Goal: Task Accomplishment & Management: Complete application form

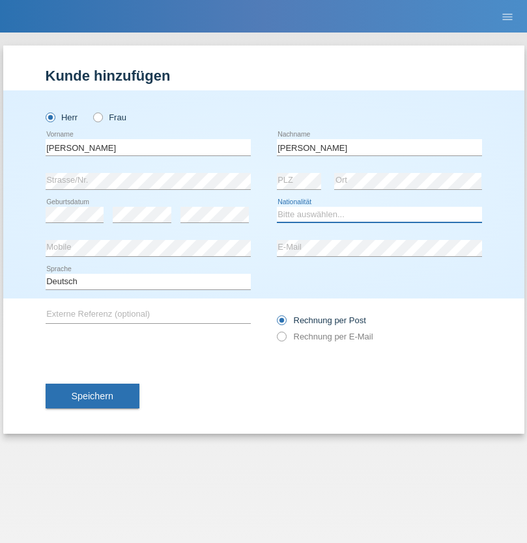
select select "SY"
select select "C"
select select "21"
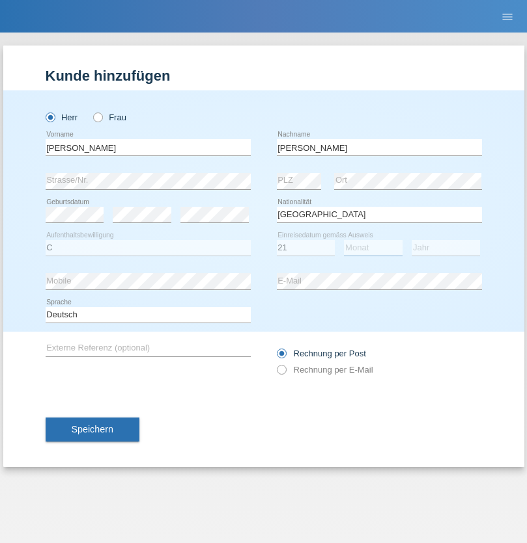
select select "12"
select select "2013"
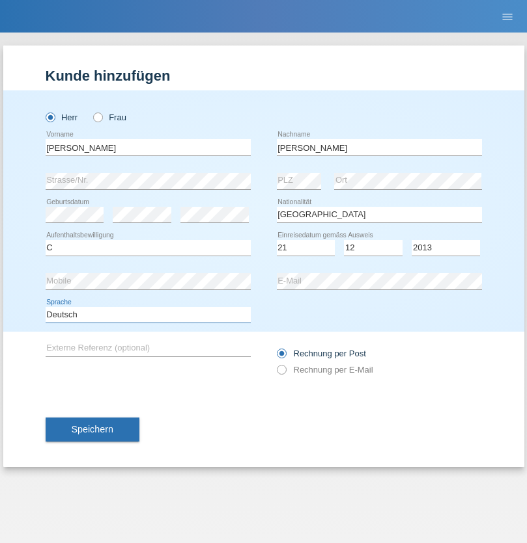
select select "en"
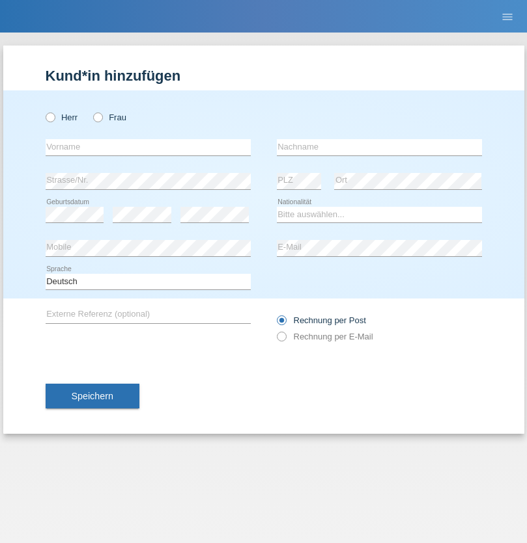
radio input "true"
click at [148, 147] on input "text" at bounding box center [148, 147] width 205 height 16
type input "David"
click at [379, 147] on input "text" at bounding box center [379, 147] width 205 height 16
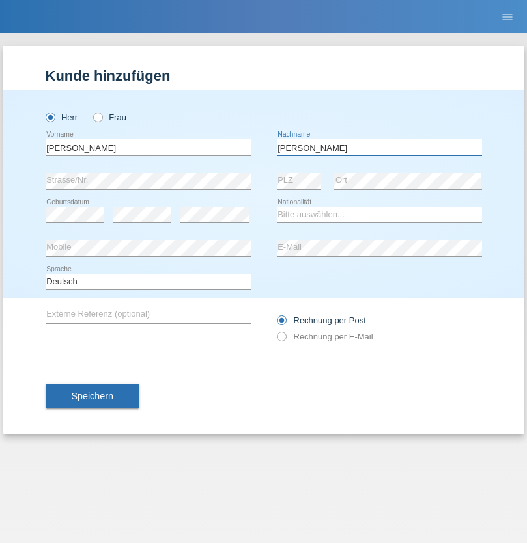
type input "Senn"
select select "CH"
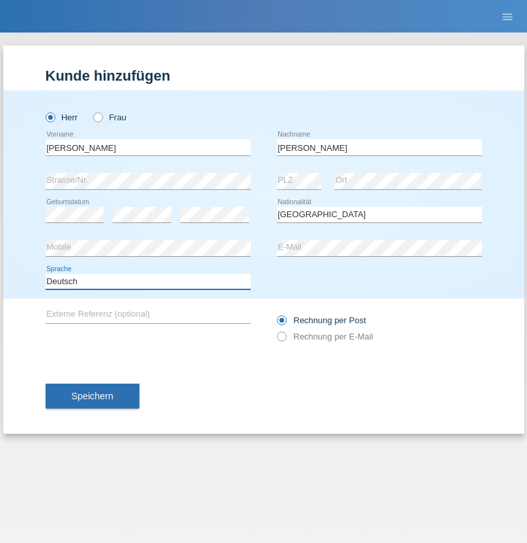
select select "en"
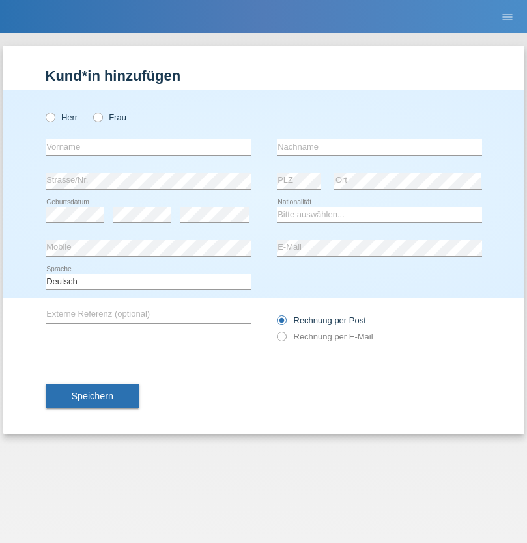
radio input "true"
click at [148, 147] on input "text" at bounding box center [148, 147] width 205 height 16
type input "angelique"
click at [379, 147] on input "text" at bounding box center [379, 147] width 205 height 16
type input "bionaz"
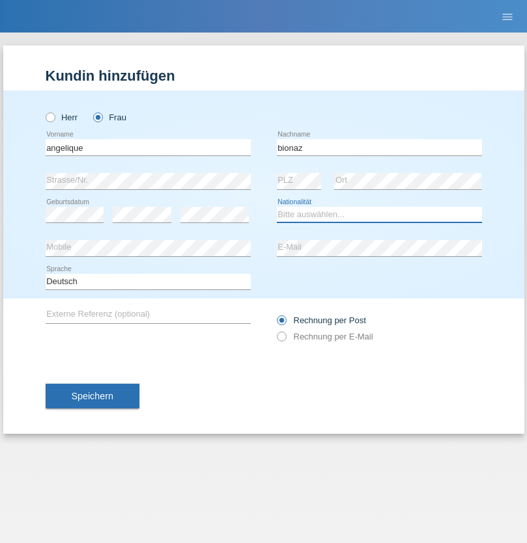
select select "FR"
select select "C"
select select "13"
select select "08"
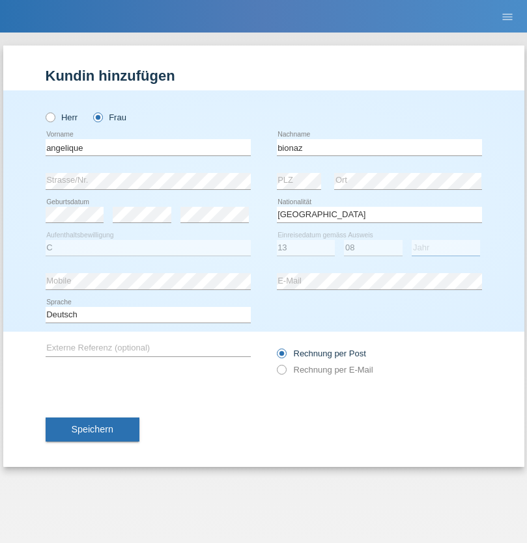
select select "2013"
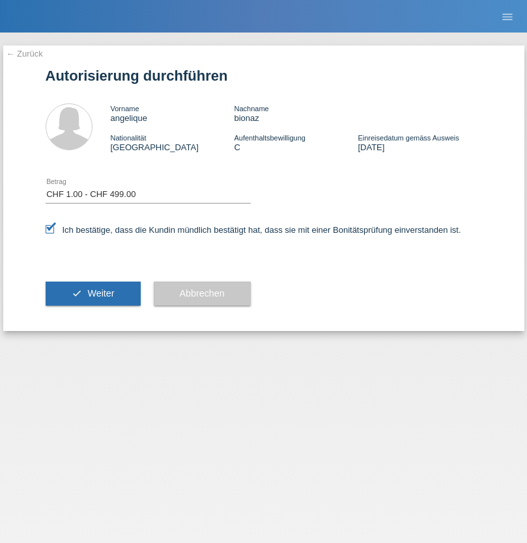
select select "1"
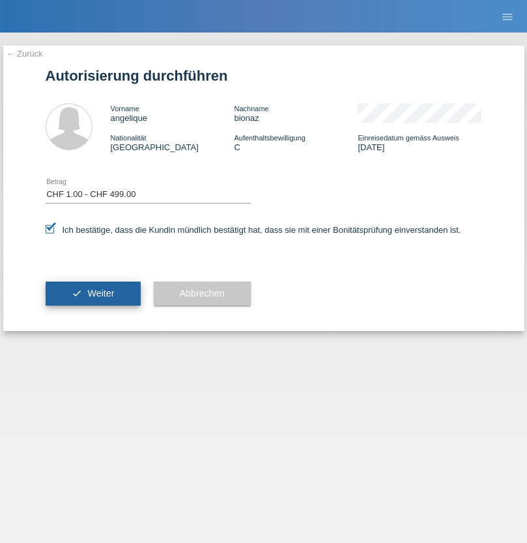
click at [92, 294] on span "Weiter" at bounding box center [100, 293] width 27 height 10
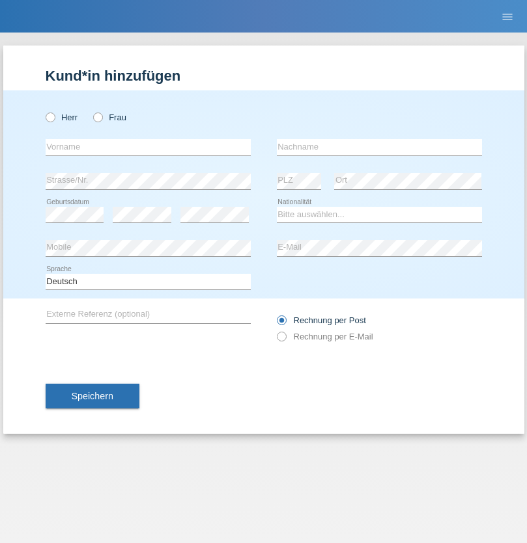
radio input "true"
click at [148, 147] on input "text" at bounding box center [148, 147] width 205 height 16
type input "agnertina"
click at [379, 147] on input "text" at bounding box center [379, 147] width 205 height 16
type input "noshaj"
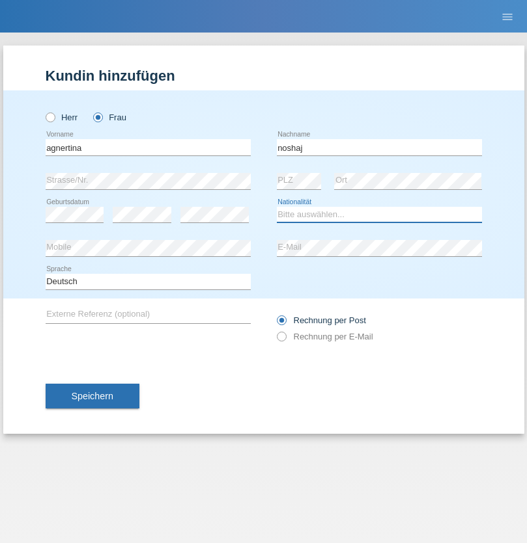
select select "NL"
select select "C"
select select "01"
select select "08"
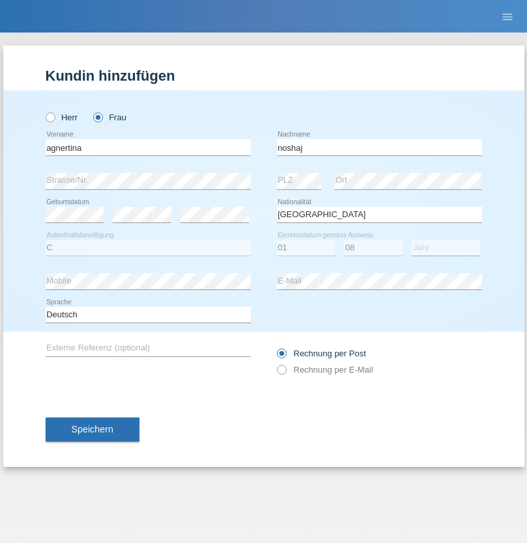
select select "2021"
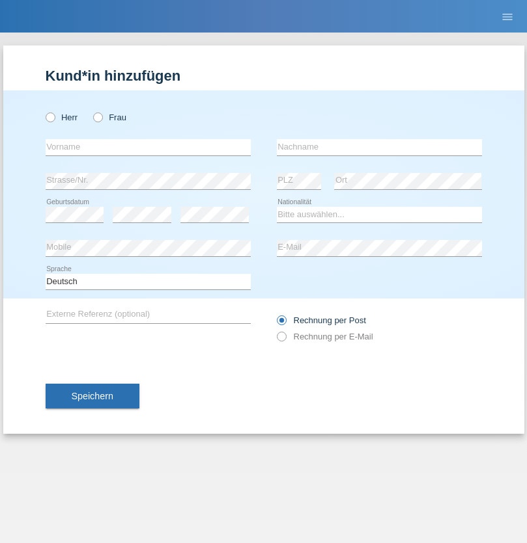
radio input "true"
click at [148, 147] on input "text" at bounding box center [148, 147] width 205 height 16
type input "firat"
click at [379, 147] on input "text" at bounding box center [379, 147] width 205 height 16
type input "kara"
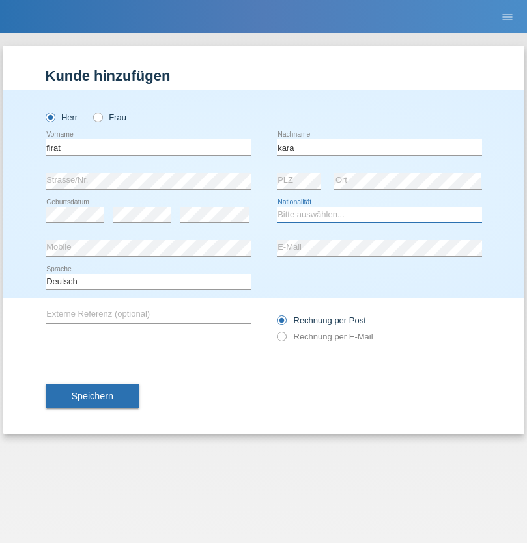
select select "CH"
radio input "true"
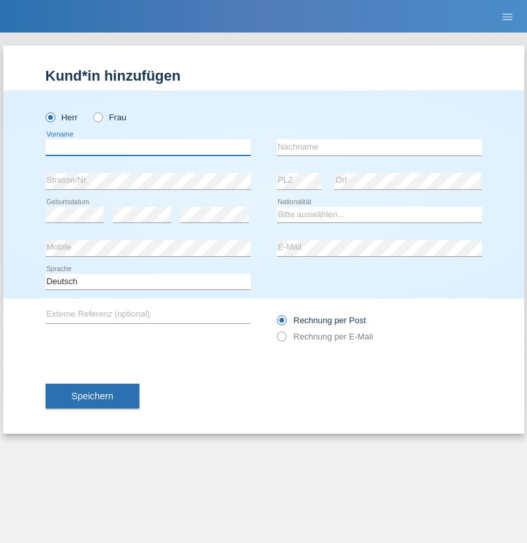
click at [148, 147] on input "text" at bounding box center [148, 147] width 205 height 16
type input "Cristian"
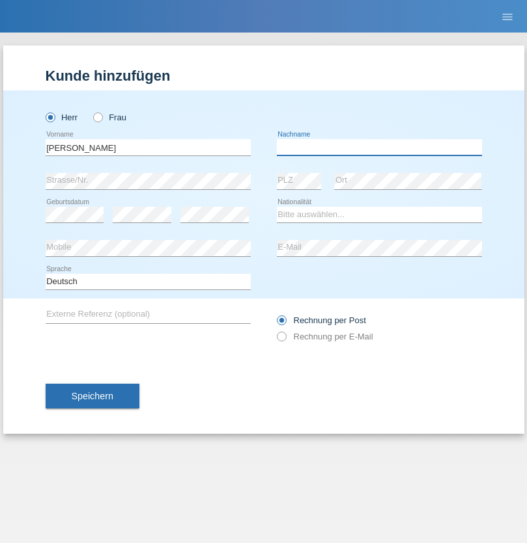
click at [379, 147] on input "text" at bounding box center [379, 147] width 205 height 16
type input "Teeriu"
select select "RO"
select select "C"
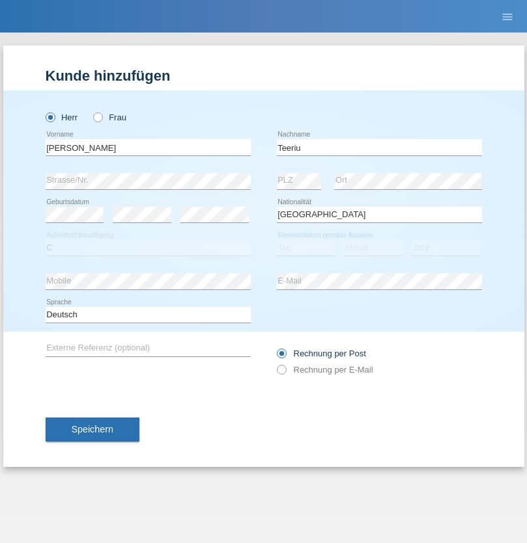
select select "07"
select select "09"
select select "2021"
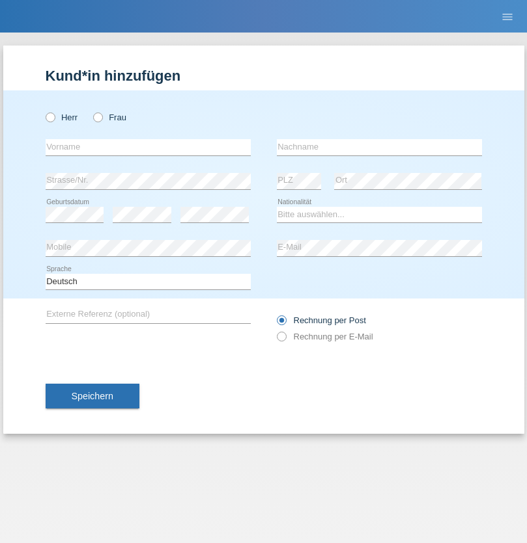
radio input "true"
click at [148, 147] on input "text" at bounding box center [148, 147] width 205 height 16
type input "[PERSON_NAME]"
click at [379, 147] on input "text" at bounding box center [379, 147] width 205 height 16
type input "Dössegger"
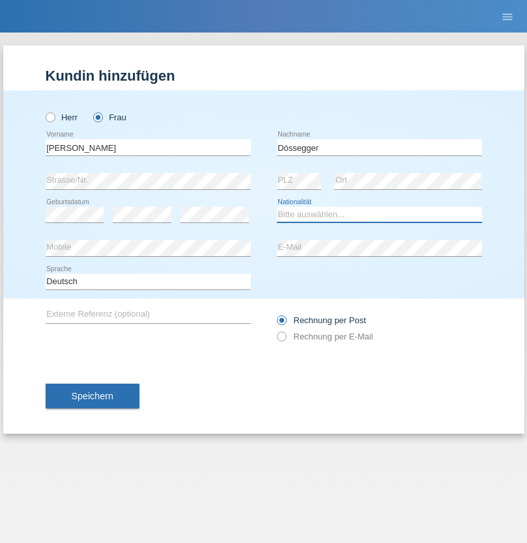
select select "CH"
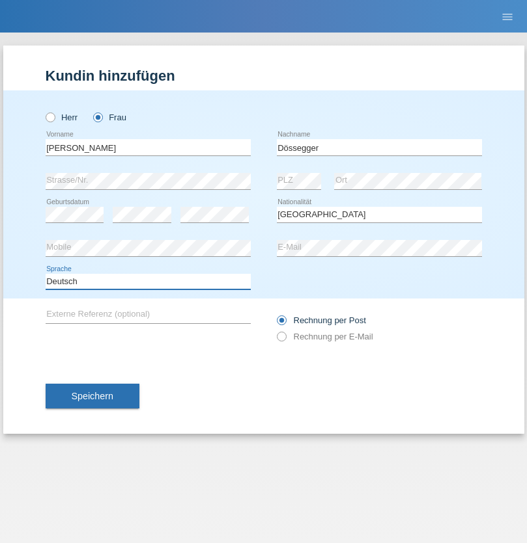
select select "en"
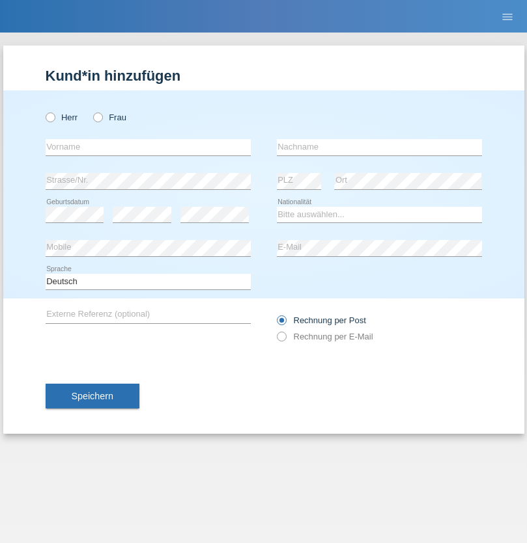
radio input "true"
click at [148, 147] on input "text" at bounding box center [148, 147] width 205 height 16
type input "Senije"
click at [379, 147] on input "text" at bounding box center [379, 147] width 205 height 16
type input "[DEMOGRAPHIC_DATA]"
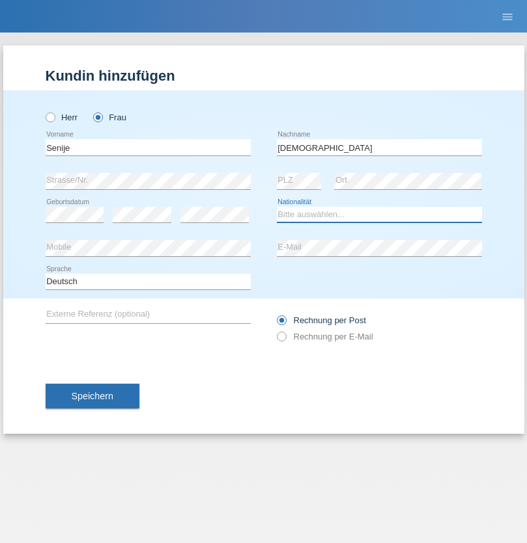
select select "CH"
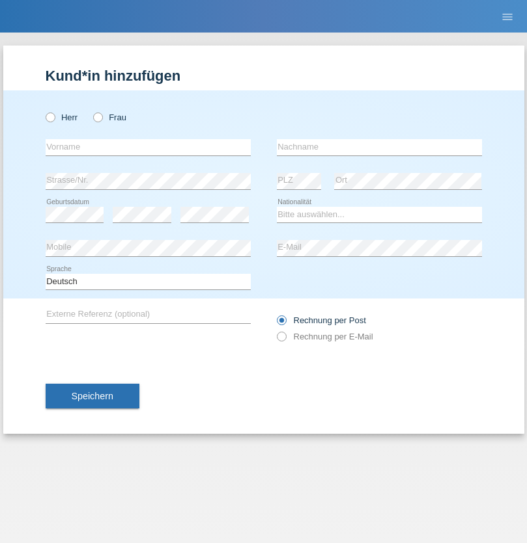
radio input "true"
click at [148, 147] on input "text" at bounding box center [148, 147] width 205 height 16
type input "Andy"
click at [379, 147] on input "text" at bounding box center [379, 147] width 205 height 16
type input "Priestley"
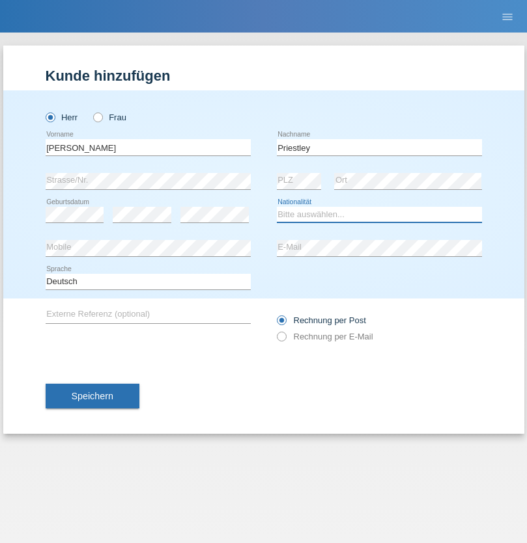
select select "CH"
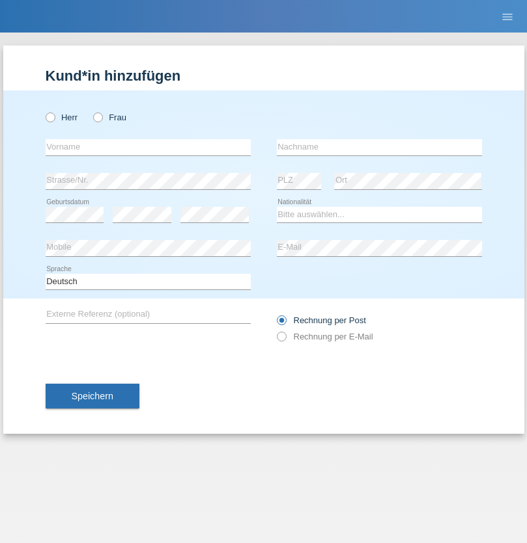
radio input "true"
click at [148, 147] on input "text" at bounding box center [148, 147] width 205 height 16
type input "Francesco"
click at [379, 147] on input "text" at bounding box center [379, 147] width 205 height 16
type input "Fortugno"
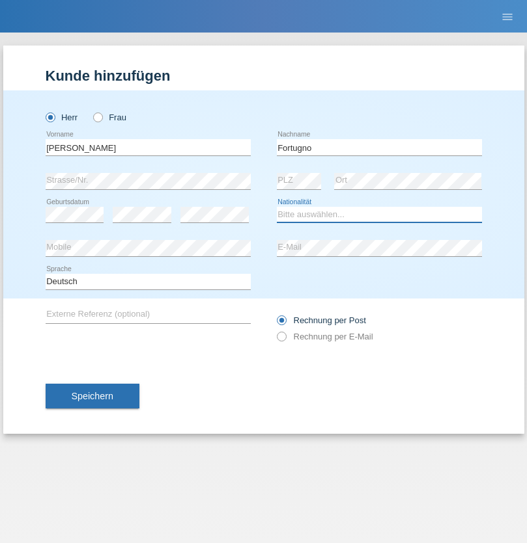
select select "IT"
select select "C"
select select "09"
select select "08"
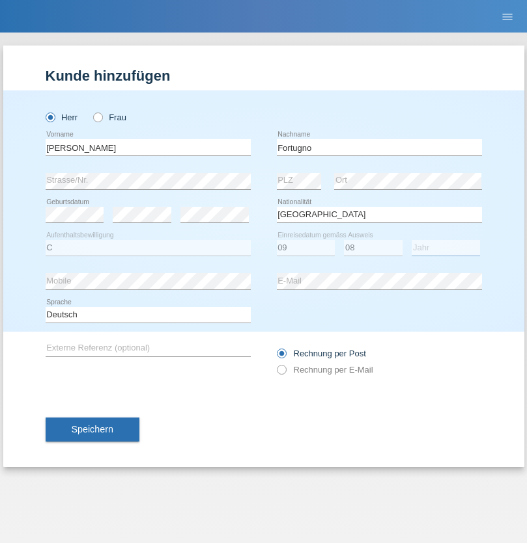
select select "2006"
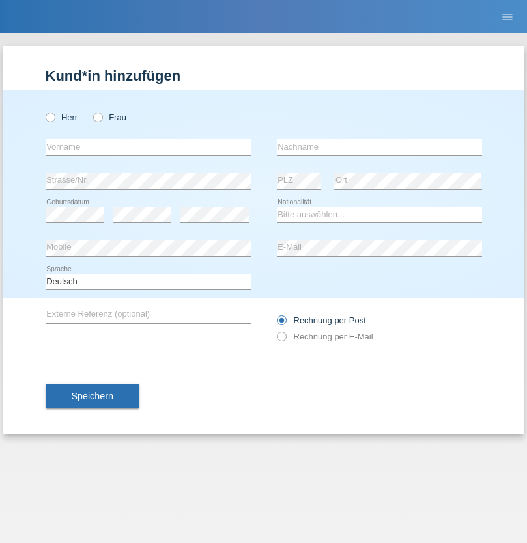
radio input "true"
click at [148, 147] on input "text" at bounding box center [148, 147] width 205 height 16
type input "Farkash"
click at [379, 147] on input "text" at bounding box center [379, 147] width 205 height 16
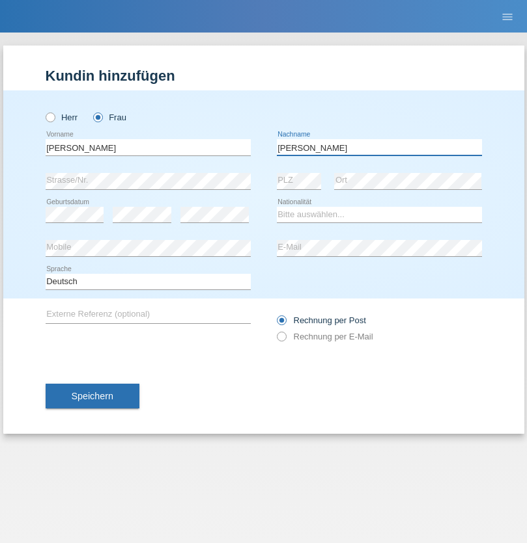
type input "Yolana"
select select "UA"
select select "C"
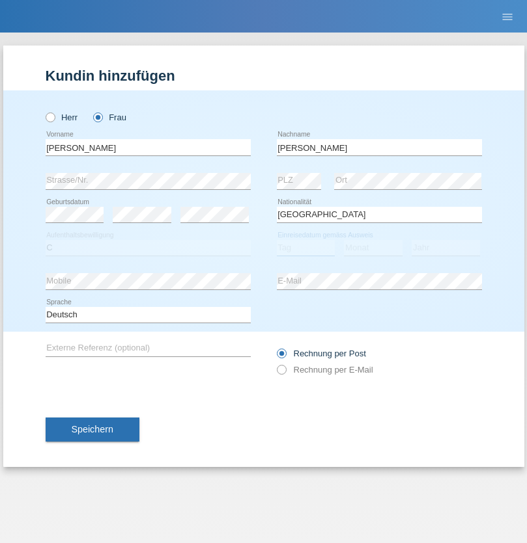
select select "23"
select select "10"
select select "2021"
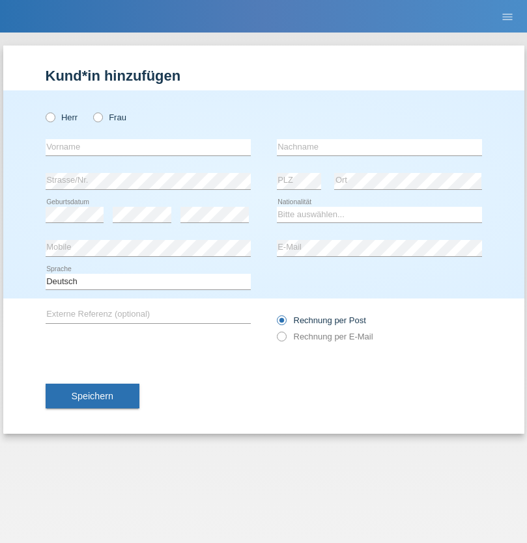
radio input "true"
click at [148, 147] on input "text" at bounding box center [148, 147] width 205 height 16
type input "Nuria"
click at [379, 147] on input "text" at bounding box center [379, 147] width 205 height 16
type input "D'Antino"
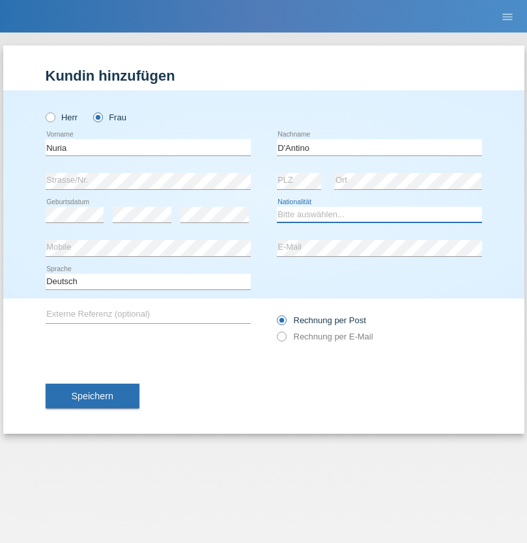
select select "CH"
